Goal: Communication & Community: Participate in discussion

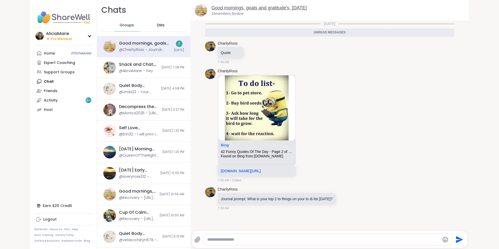
click at [254, 8] on link "Good mornings, goals and gratitude's, [DATE]" at bounding box center [258, 7] width 95 height 5
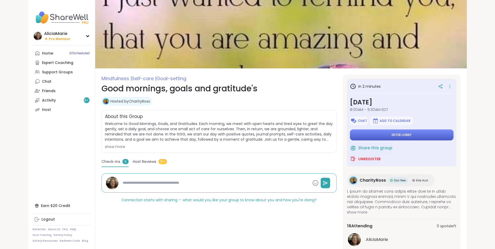
click at [381, 139] on button "Enter lobby" at bounding box center [402, 134] width 104 height 11
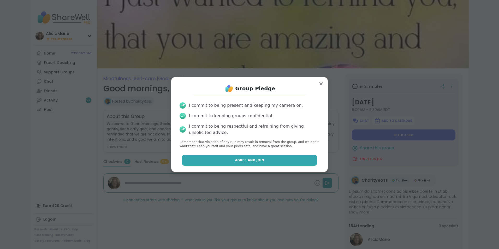
click at [256, 159] on span "Agree and Join" at bounding box center [249, 160] width 29 height 5
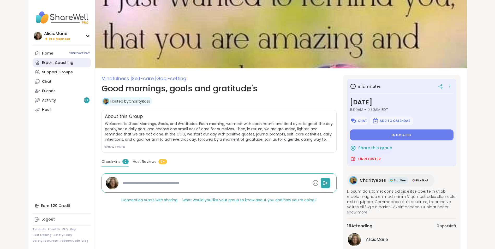
type textarea "*"
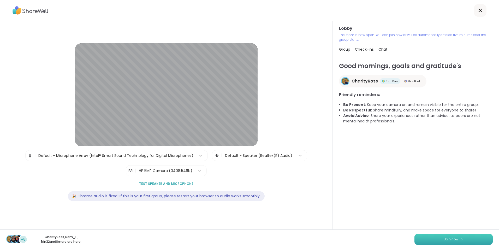
click at [452, 237] on span "Join now" at bounding box center [451, 239] width 14 height 5
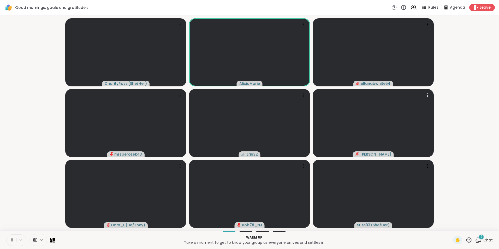
click at [479, 238] on div "2" at bounding box center [481, 237] width 6 height 6
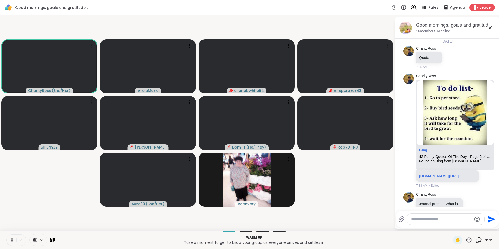
click at [429, 33] on p "16 members, 14 online" at bounding box center [433, 31] width 34 height 5
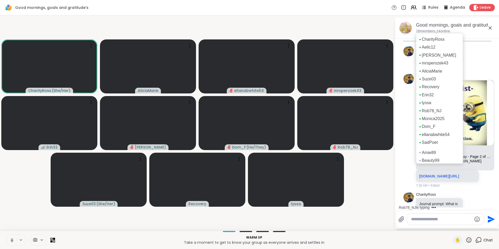
scroll to position [3, 0]
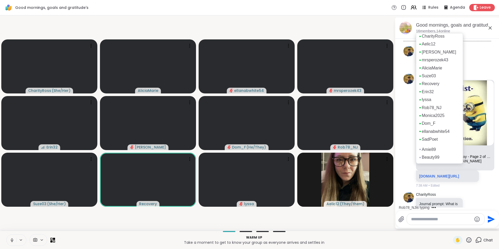
click at [492, 31] on icon at bounding box center [490, 28] width 6 height 6
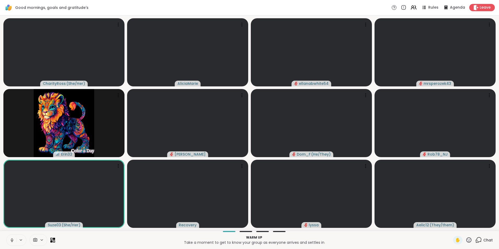
click at [475, 240] on icon at bounding box center [478, 240] width 7 height 7
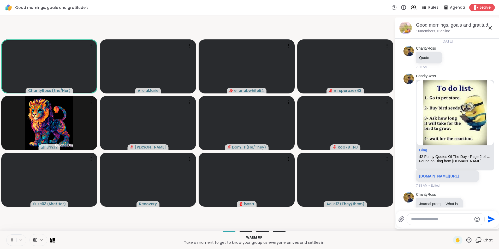
scroll to position [102, 0]
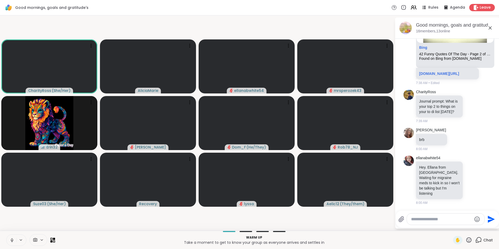
click at [453, 220] on textarea "Type your message" at bounding box center [441, 218] width 61 height 5
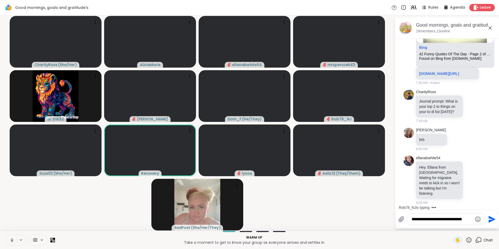
type textarea "**********"
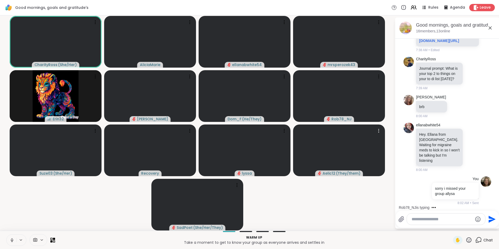
scroll to position [174, 0]
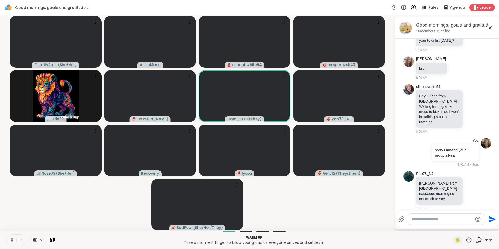
click at [14, 238] on icon at bounding box center [12, 240] width 5 height 5
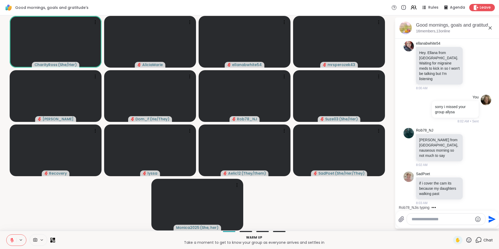
scroll to position [255, 0]
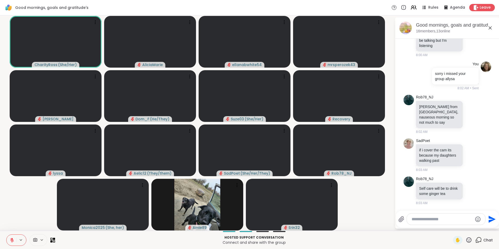
click at [12, 243] on button at bounding box center [12, 239] width 10 height 11
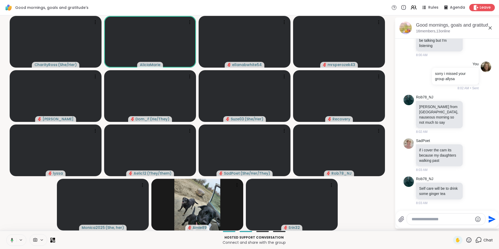
click at [12, 243] on button at bounding box center [11, 239] width 11 height 11
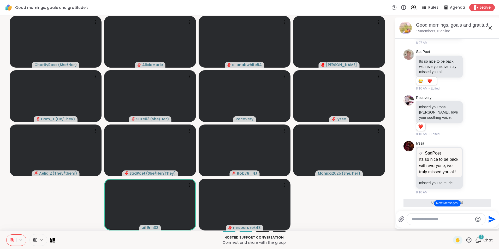
scroll to position [575, 0]
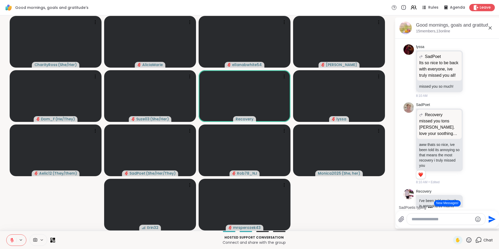
click at [10, 239] on icon at bounding box center [12, 240] width 5 height 5
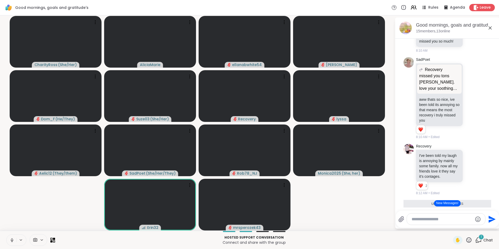
scroll to position [627, 0]
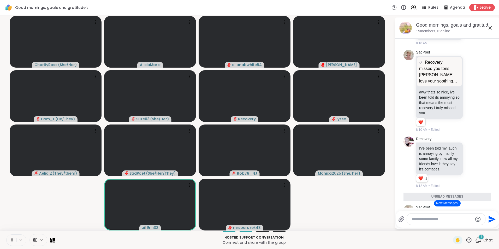
drag, startPoint x: 495, startPoint y: 169, endPoint x: 496, endPoint y: 173, distance: 4.0
click at [494, 173] on html "Good mornings, goals and gratitude's Rules Agenda Leave CharityRoss ( She/Her )…" at bounding box center [249, 124] width 499 height 249
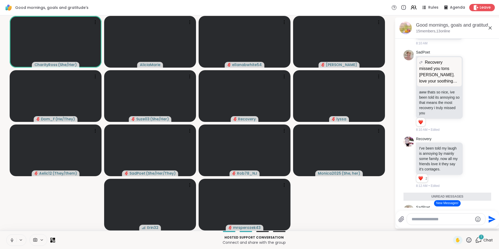
drag, startPoint x: 496, startPoint y: 173, endPoint x: 496, endPoint y: 185, distance: 11.5
click at [494, 185] on html "Good mornings, goals and gratitude's Rules Agenda Leave CharityRoss ( She/Her )…" at bounding box center [249, 124] width 499 height 249
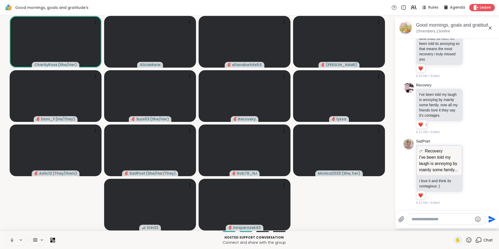
scroll to position [702, 0]
drag, startPoint x: 494, startPoint y: 176, endPoint x: 480, endPoint y: 191, distance: 21.2
click at [476, 198] on html "Good mornings, goals and gratitude's Rules Agenda Leave CharityRoss ( She/Her )…" at bounding box center [249, 124] width 499 height 249
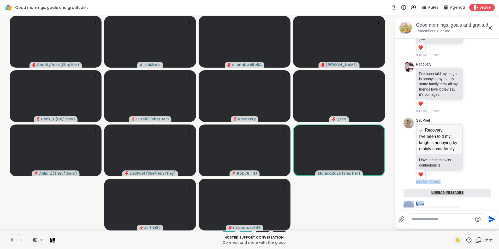
scroll to position [766, 0]
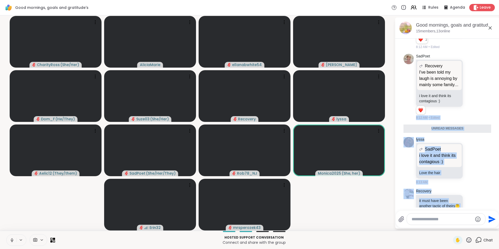
click at [12, 238] on icon at bounding box center [11, 239] width 1 height 2
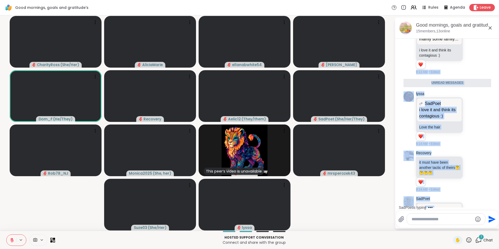
scroll to position [899, 0]
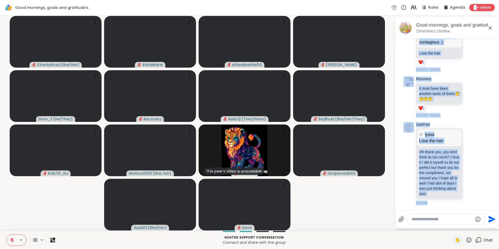
click at [12, 242] on icon at bounding box center [12, 240] width 4 height 4
click at [12, 242] on icon at bounding box center [12, 240] width 5 height 5
click at [12, 242] on icon at bounding box center [12, 240] width 4 height 4
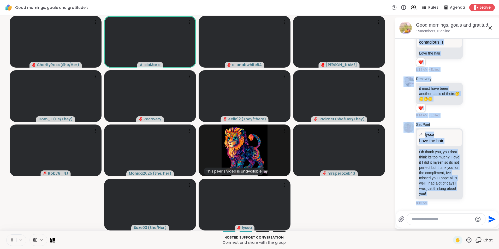
click at [12, 242] on icon at bounding box center [12, 240] width 5 height 5
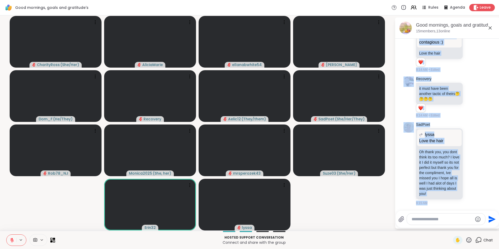
click at [402, 161] on li "SadPoet lyssa Love the hair Love the hair Oh thank you, you dont think its too …" at bounding box center [447, 163] width 95 height 87
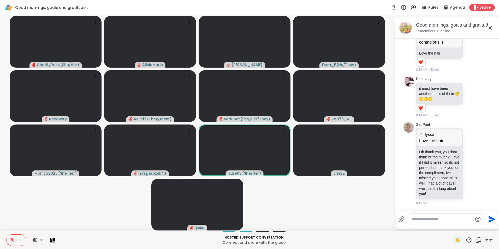
click at [430, 219] on textarea "Type your message" at bounding box center [441, 218] width 61 height 5
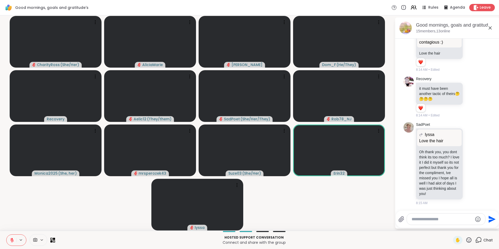
click at [13, 241] on icon at bounding box center [12, 240] width 5 height 5
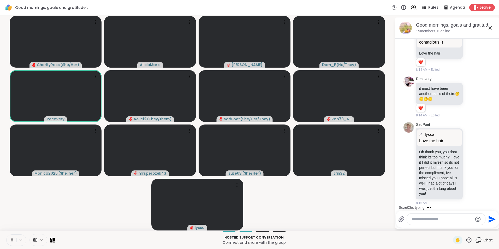
click at [13, 241] on icon at bounding box center [12, 240] width 5 height 5
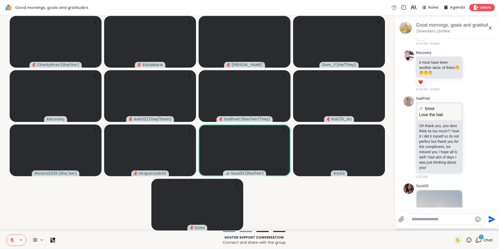
scroll to position [1056, 0]
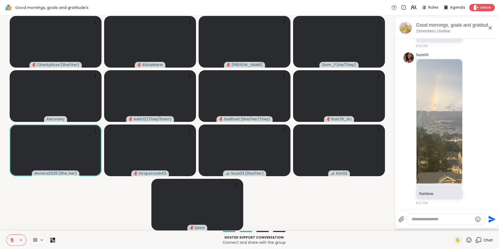
click at [13, 241] on icon at bounding box center [12, 240] width 5 height 5
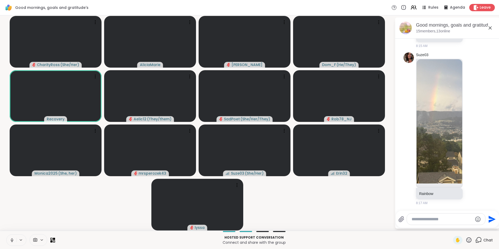
click at [13, 241] on icon at bounding box center [12, 240] width 5 height 5
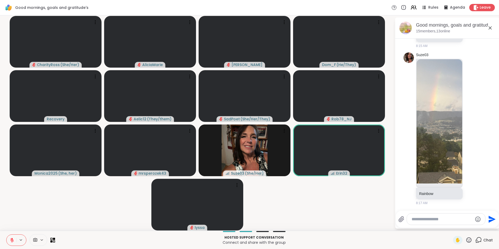
click at [13, 241] on icon at bounding box center [12, 240] width 5 height 5
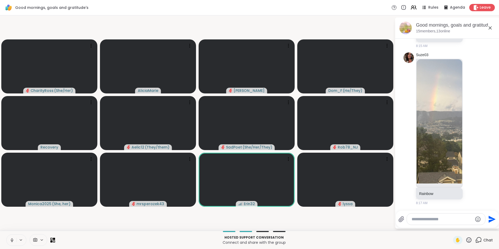
click at [13, 241] on icon at bounding box center [12, 240] width 5 height 5
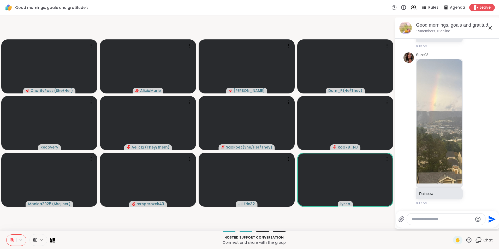
click at [13, 241] on icon at bounding box center [12, 240] width 5 height 5
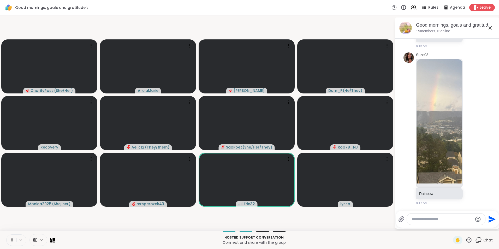
click at [13, 241] on icon at bounding box center [12, 240] width 5 height 5
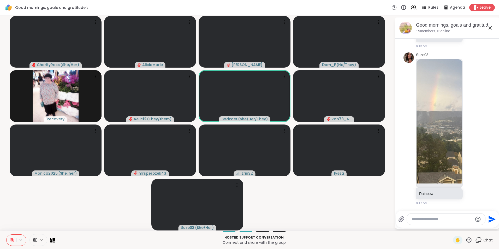
click at [13, 241] on icon at bounding box center [12, 240] width 5 height 5
click at [13, 241] on icon at bounding box center [11, 240] width 5 height 5
click at [13, 241] on icon at bounding box center [12, 240] width 5 height 5
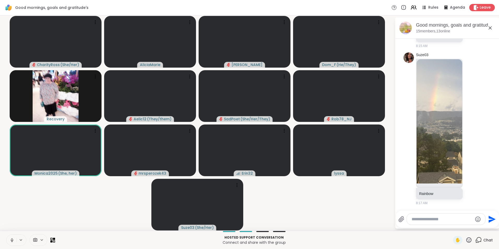
click at [13, 241] on icon at bounding box center [12, 240] width 5 height 5
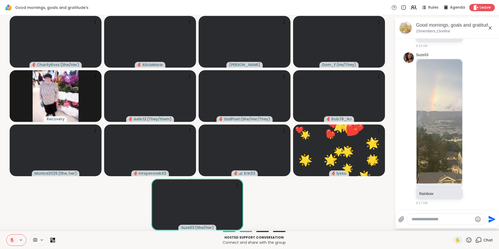
click at [14, 238] on icon at bounding box center [12, 240] width 5 height 5
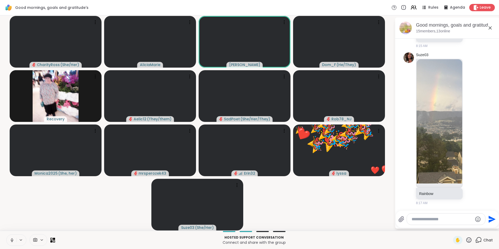
click at [11, 237] on button at bounding box center [12, 239] width 10 height 11
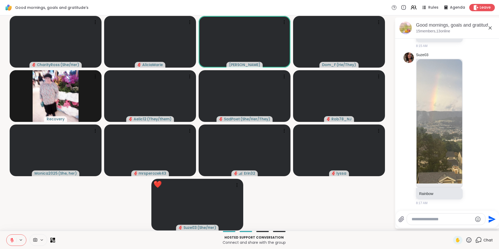
click at [11, 237] on button at bounding box center [12, 239] width 10 height 11
click at [11, 237] on button at bounding box center [11, 239] width 11 height 11
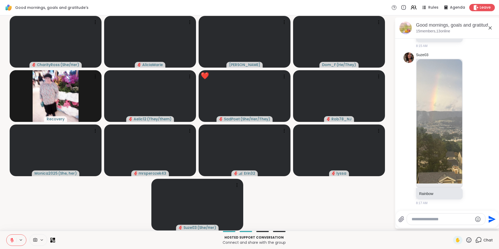
click at [11, 237] on button at bounding box center [12, 239] width 10 height 11
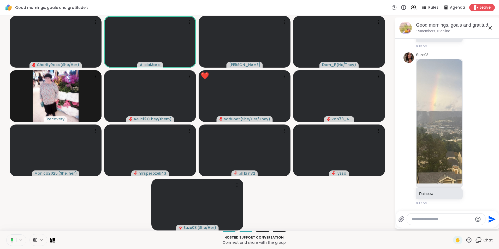
click at [11, 237] on button at bounding box center [11, 239] width 11 height 11
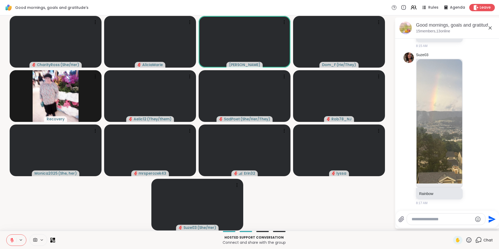
click at [11, 237] on button at bounding box center [12, 239] width 10 height 11
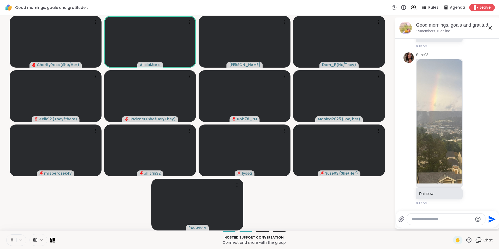
click at [11, 237] on button at bounding box center [12, 239] width 10 height 11
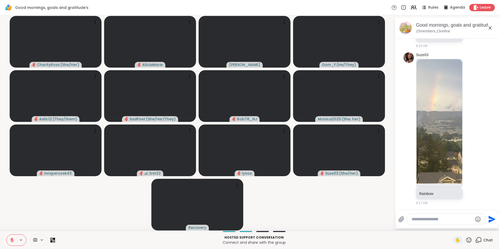
click at [11, 237] on button at bounding box center [12, 239] width 10 height 11
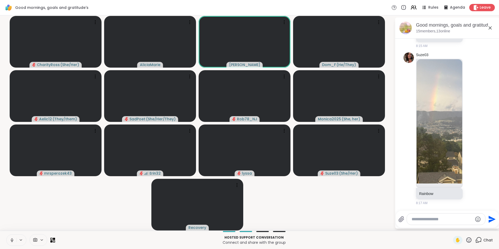
click at [13, 239] on icon at bounding box center [12, 240] width 5 height 5
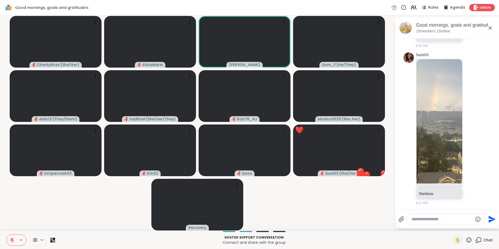
click at [13, 239] on icon at bounding box center [12, 240] width 5 height 5
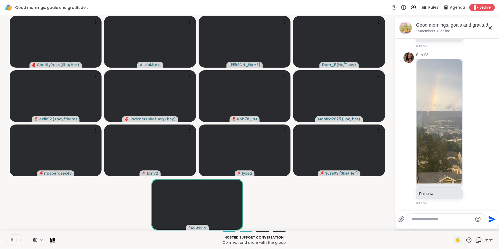
click at [13, 239] on icon at bounding box center [12, 240] width 5 height 5
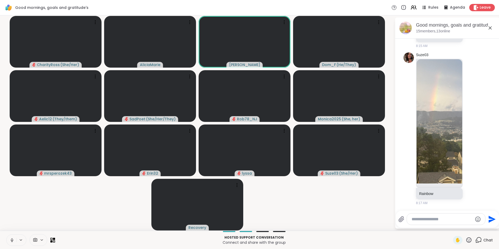
click at [13, 239] on icon at bounding box center [12, 240] width 5 height 5
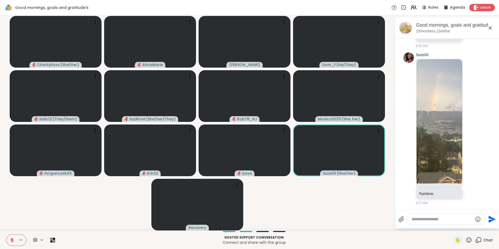
click at [13, 239] on icon at bounding box center [12, 240] width 5 height 5
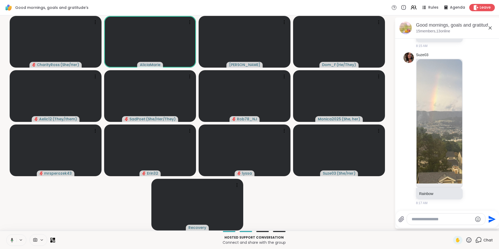
click at [13, 239] on icon at bounding box center [12, 240] width 3 height 4
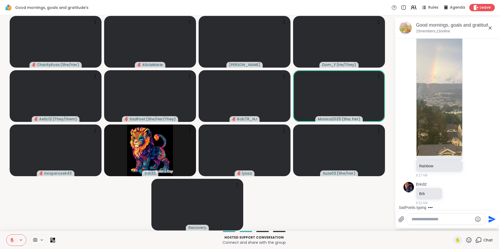
scroll to position [1117, 0]
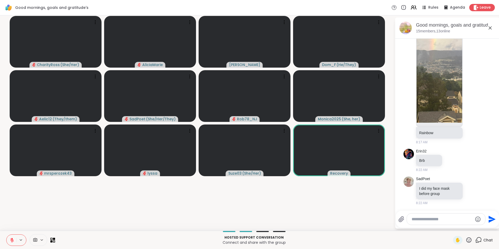
click at [13, 239] on icon at bounding box center [12, 240] width 5 height 5
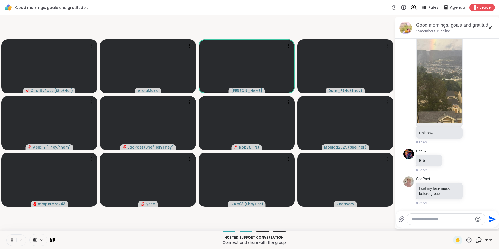
click at [11, 240] on icon at bounding box center [12, 240] width 5 height 5
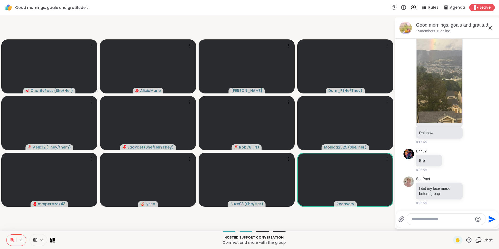
click at [11, 240] on icon at bounding box center [12, 240] width 4 height 4
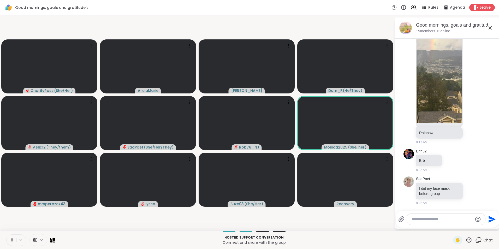
click at [11, 240] on icon at bounding box center [12, 240] width 5 height 5
click at [0, 241] on html "Good mornings, goals and gratitude's Rules Agenda Leave CharityRoss ( She/Her )…" at bounding box center [249, 124] width 499 height 249
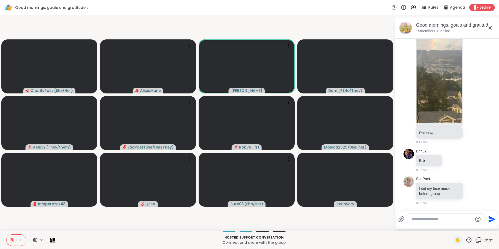
click at [12, 238] on icon at bounding box center [12, 239] width 2 height 2
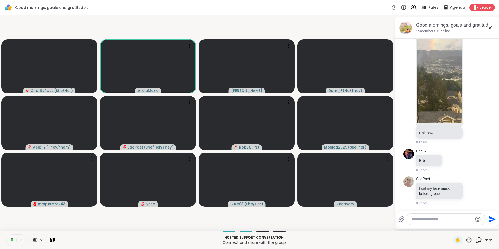
click at [12, 238] on icon at bounding box center [12, 240] width 3 height 4
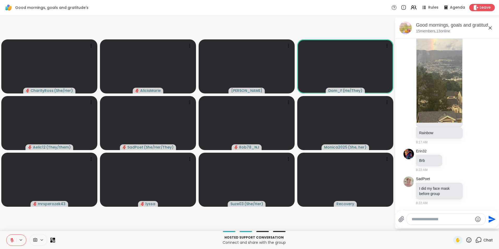
click at [12, 238] on icon at bounding box center [12, 239] width 2 height 2
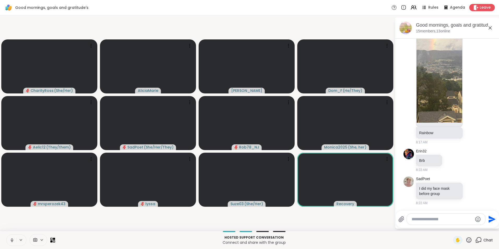
click at [12, 238] on icon at bounding box center [12, 240] width 5 height 5
click at [12, 238] on icon at bounding box center [12, 239] width 2 height 2
click at [12, 238] on icon at bounding box center [12, 240] width 5 height 5
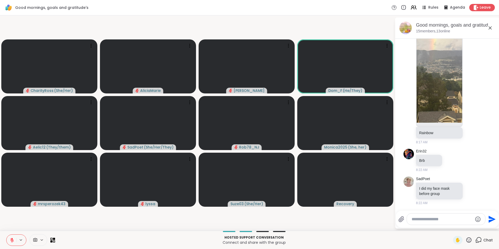
click at [0, 238] on html "Good mornings, goals and gratitude's Rules Agenda Leave CharityRoss ( She/Her )…" at bounding box center [249, 124] width 499 height 249
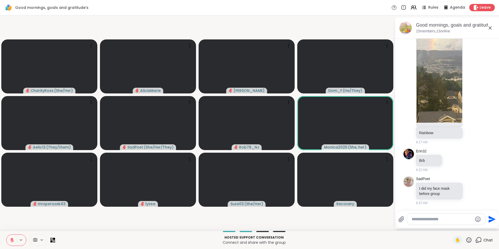
click at [0, 238] on html "Good mornings, goals and gratitude's Rules Agenda Leave CharityRoss ( She/Her )…" at bounding box center [249, 124] width 499 height 249
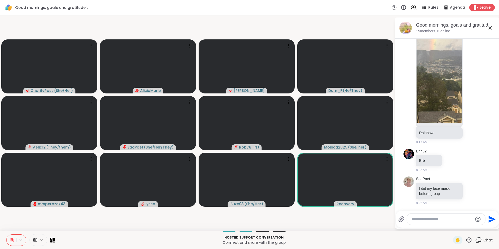
click at [10, 237] on button at bounding box center [12, 239] width 10 height 11
click at [14, 244] on button at bounding box center [12, 239] width 10 height 11
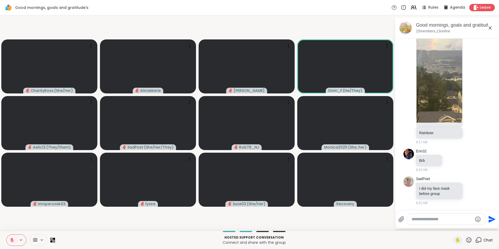
click at [11, 239] on icon at bounding box center [12, 240] width 5 height 5
click at [11, 239] on icon at bounding box center [11, 239] width 1 height 2
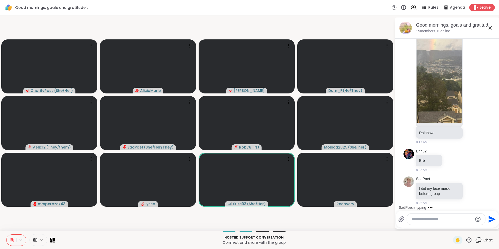
click at [11, 239] on icon at bounding box center [12, 240] width 5 height 5
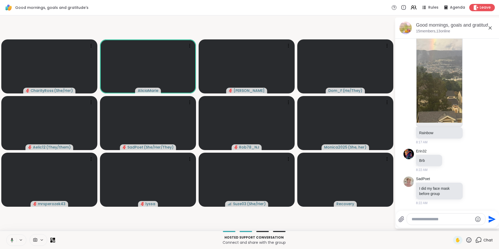
click at [11, 239] on icon at bounding box center [12, 240] width 3 height 4
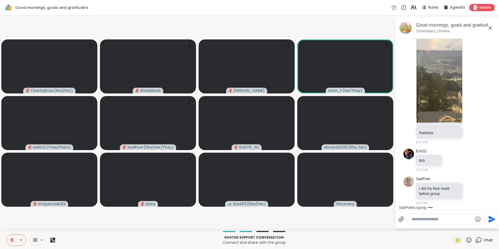
click at [11, 239] on icon at bounding box center [12, 240] width 5 height 5
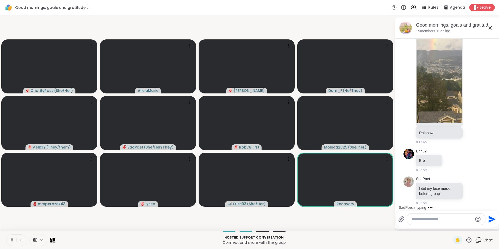
click at [11, 239] on icon at bounding box center [11, 239] width 1 height 2
click at [11, 239] on icon at bounding box center [12, 240] width 5 height 5
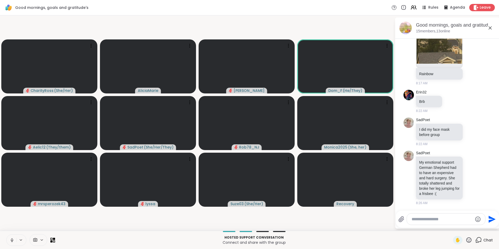
click at [11, 239] on icon at bounding box center [11, 239] width 1 height 2
click at [11, 239] on icon at bounding box center [12, 240] width 5 height 5
click at [11, 239] on icon at bounding box center [11, 239] width 1 height 2
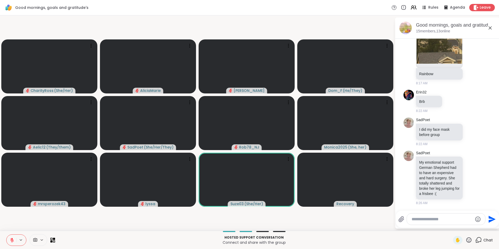
click at [11, 239] on icon at bounding box center [12, 240] width 5 height 5
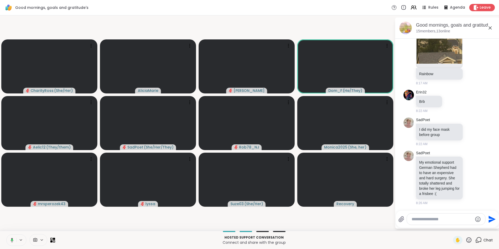
click at [13, 240] on icon at bounding box center [12, 240] width 3 height 4
click at [12, 239] on icon at bounding box center [12, 239] width 2 height 2
click at [12, 239] on icon at bounding box center [12, 240] width 5 height 5
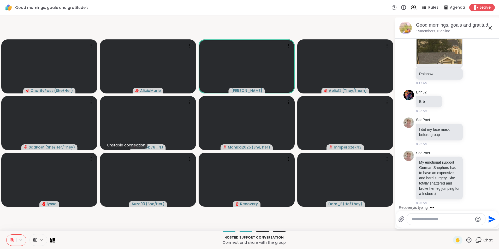
scroll to position [1214, 0]
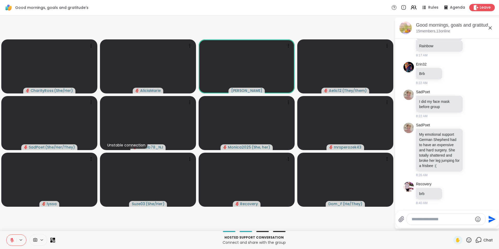
click at [475, 241] on icon at bounding box center [476, 240] width 3 height 3
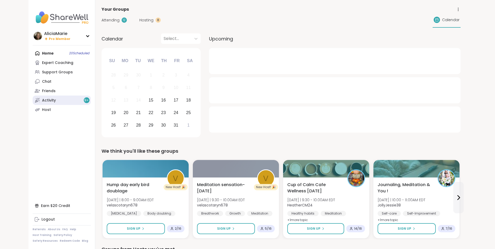
click at [84, 102] on link "Activity 9 +" at bounding box center [62, 99] width 58 height 9
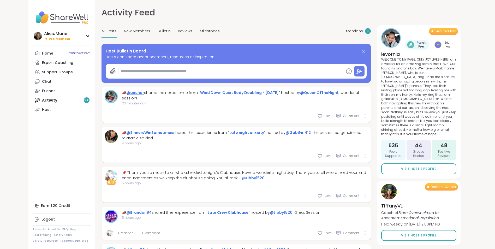
click at [139, 93] on link "@anchor" at bounding box center [135, 92] width 18 height 5
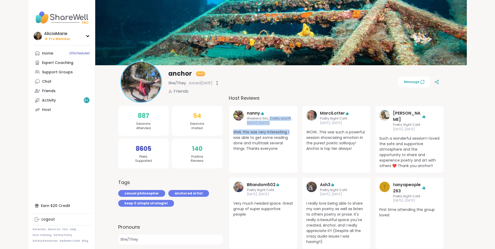
drag, startPoint x: 269, startPoint y: 117, endPoint x: 294, endPoint y: 118, distance: 25.0
click at [294, 118] on div "nanny Weekend Arts, Crafts, and Projects Body Doubling Oct 05, Sunday Well, thi…" at bounding box center [263, 139] width 69 height 67
click at [78, 89] on link "Friends" at bounding box center [62, 90] width 58 height 9
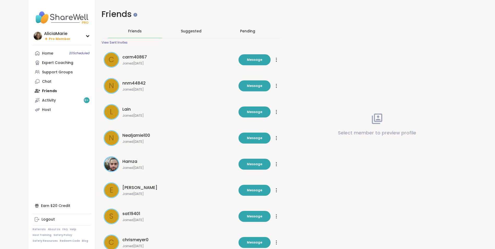
click at [119, 43] on div "View Sent Invites" at bounding box center [114, 42] width 26 height 4
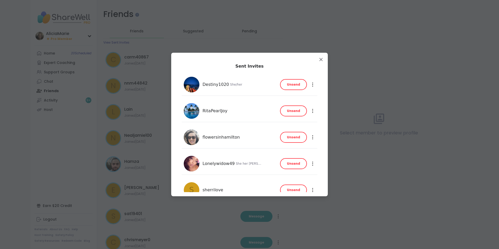
click at [294, 89] on button "Unsend" at bounding box center [293, 84] width 27 height 11
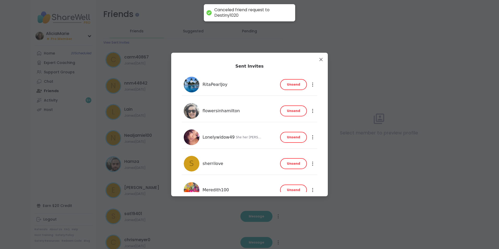
click at [297, 140] on button "Unsend" at bounding box center [293, 137] width 27 height 11
click at [287, 163] on span "Unsend" at bounding box center [293, 163] width 13 height 5
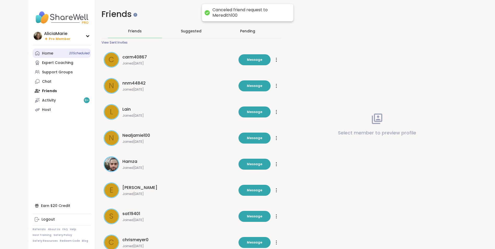
click at [50, 52] on div "Home 20 Scheduled" at bounding box center [47, 53] width 11 height 5
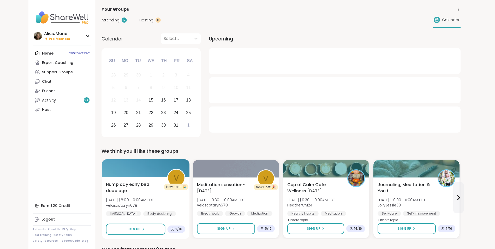
click at [154, 187] on span "Hump day early bird doublage" at bounding box center [133, 187] width 55 height 13
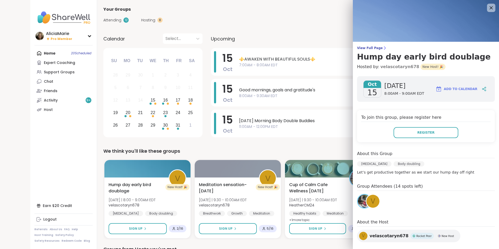
click at [392, 69] on link "velascotaryn678" at bounding box center [399, 67] width 39 height 6
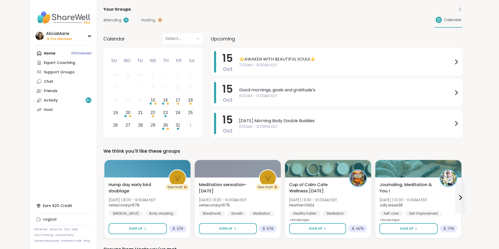
click at [319, 20] on div "Attending 12 Hosting 8 Calendar" at bounding box center [282, 20] width 359 height 15
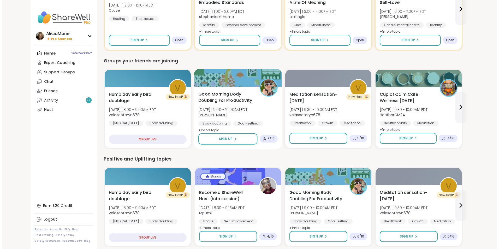
scroll to position [385, 0]
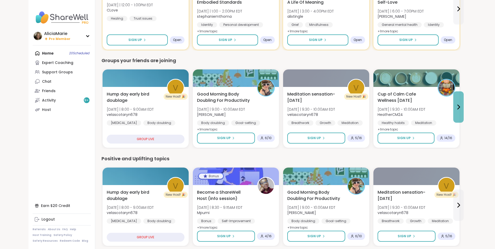
click at [462, 107] on button at bounding box center [458, 106] width 10 height 31
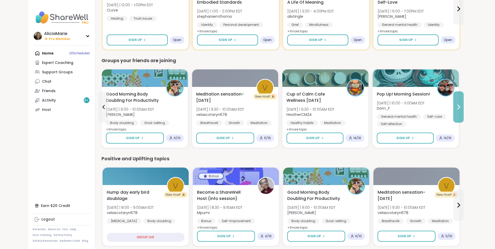
click at [456, 107] on icon at bounding box center [458, 107] width 6 height 6
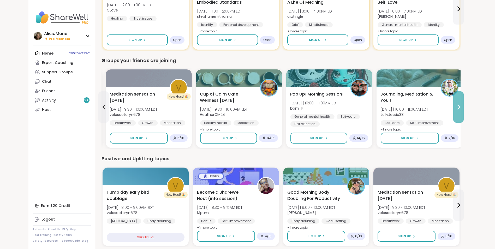
click at [456, 105] on icon at bounding box center [458, 107] width 6 height 6
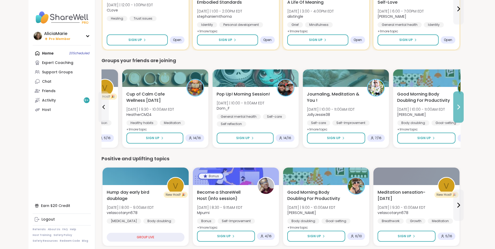
click at [453, 107] on button at bounding box center [458, 106] width 10 height 31
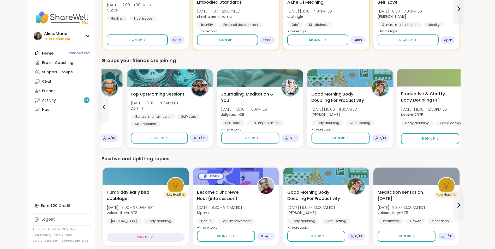
click at [454, 107] on div "Productive & Chatty Body Doubling Pt 1 Wed 10/15 | 11:00 - 12:30PM EDT Monica20…" at bounding box center [440, 108] width 79 height 35
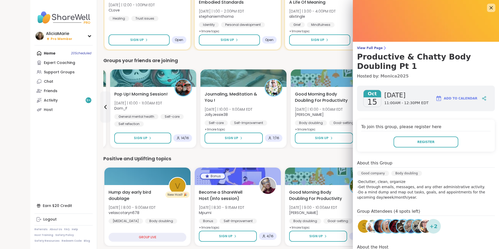
click at [394, 77] on link "Monica2025" at bounding box center [394, 76] width 28 height 6
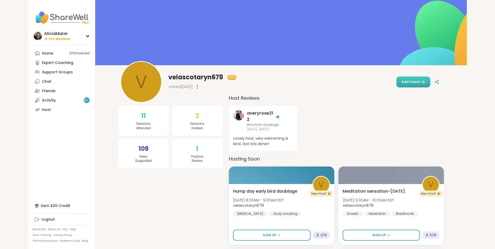
click at [413, 84] on span "Add Friend" at bounding box center [412, 82] width 23 height 5
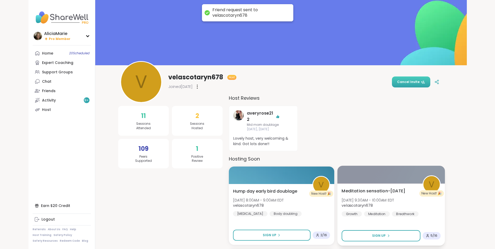
click at [387, 197] on span "Wed, Oct 15 | 9:30AM - 10:00AM EDT" at bounding box center [367, 199] width 52 height 5
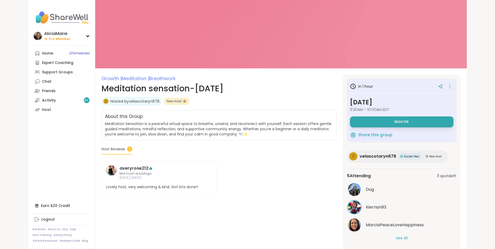
click at [396, 237] on button "See All" at bounding box center [402, 237] width 12 height 5
click at [369, 190] on span "Dug" at bounding box center [370, 189] width 8 height 6
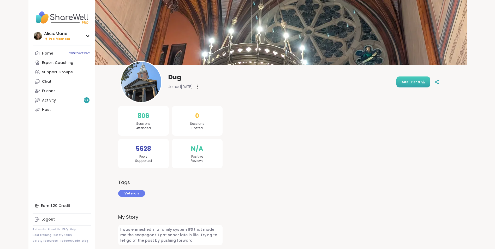
click at [404, 81] on span "Add Friend" at bounding box center [412, 82] width 23 height 5
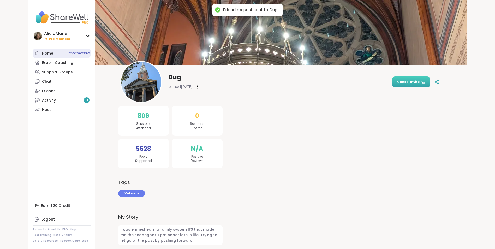
click at [65, 50] on link "Home 20 Scheduled" at bounding box center [62, 53] width 58 height 9
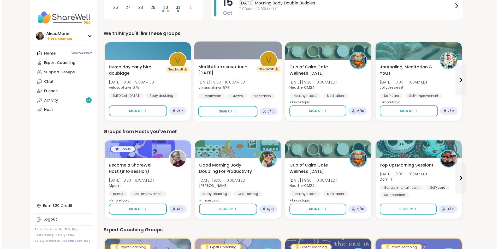
scroll to position [120, 0]
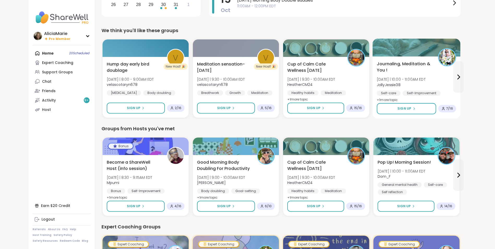
click at [392, 83] on b "JollyJessie38" at bounding box center [389, 84] width 24 height 5
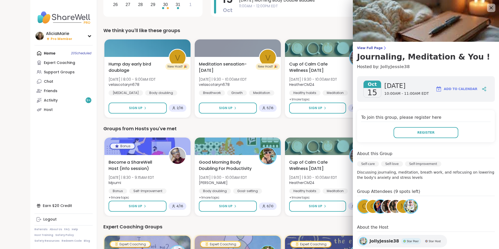
click at [384, 68] on link "JollyJessie38" at bounding box center [394, 67] width 29 height 6
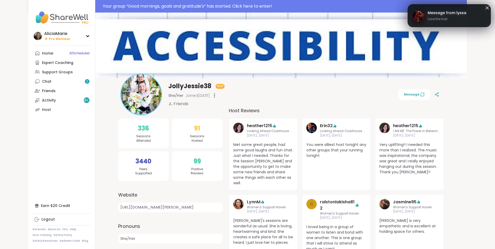
click at [464, 11] on link "Message from lyssa Love the hair" at bounding box center [449, 15] width 73 height 17
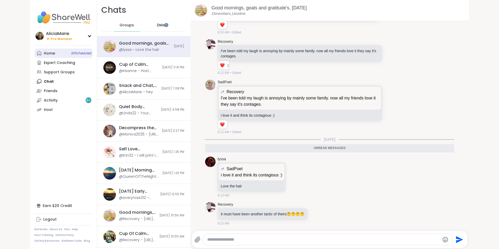
click at [57, 51] on link "Home 30 Scheduled" at bounding box center [63, 53] width 58 height 9
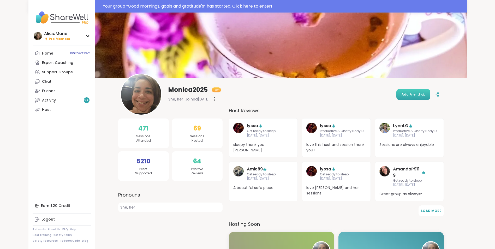
click at [416, 92] on span "Add Friend" at bounding box center [412, 94] width 23 height 5
click at [60, 53] on link "Home 29 Scheduled" at bounding box center [62, 53] width 58 height 9
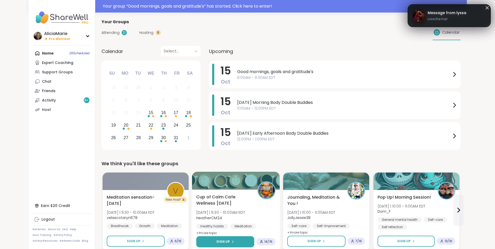
click at [245, 238] on button "Sign Up" at bounding box center [225, 241] width 58 height 11
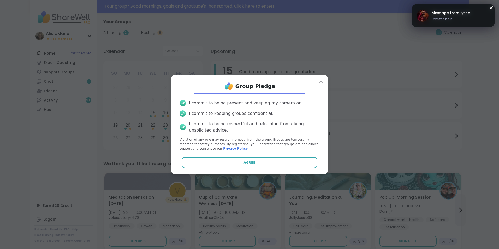
click at [271, 155] on div "Group Pledge I commit to being present and keeping my camera on. I commit to ke…" at bounding box center [249, 124] width 148 height 91
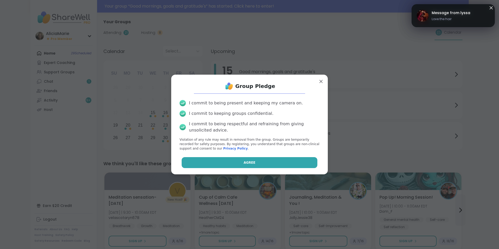
click at [272, 160] on button "Agree" at bounding box center [250, 162] width 136 height 11
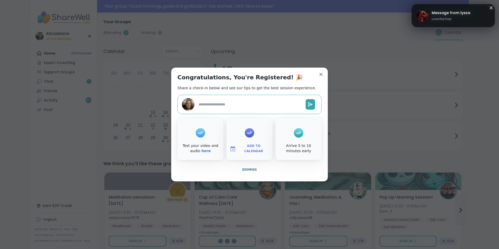
type textarea "*"
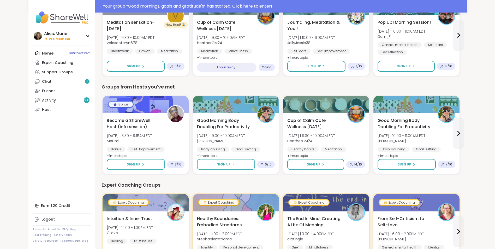
scroll to position [179, 0]
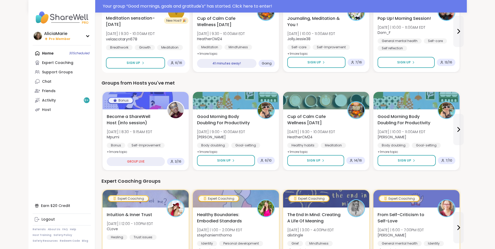
click at [174, 1] on div at bounding box center [145, 2] width 88 height 18
